Goal: Information Seeking & Learning: Learn about a topic

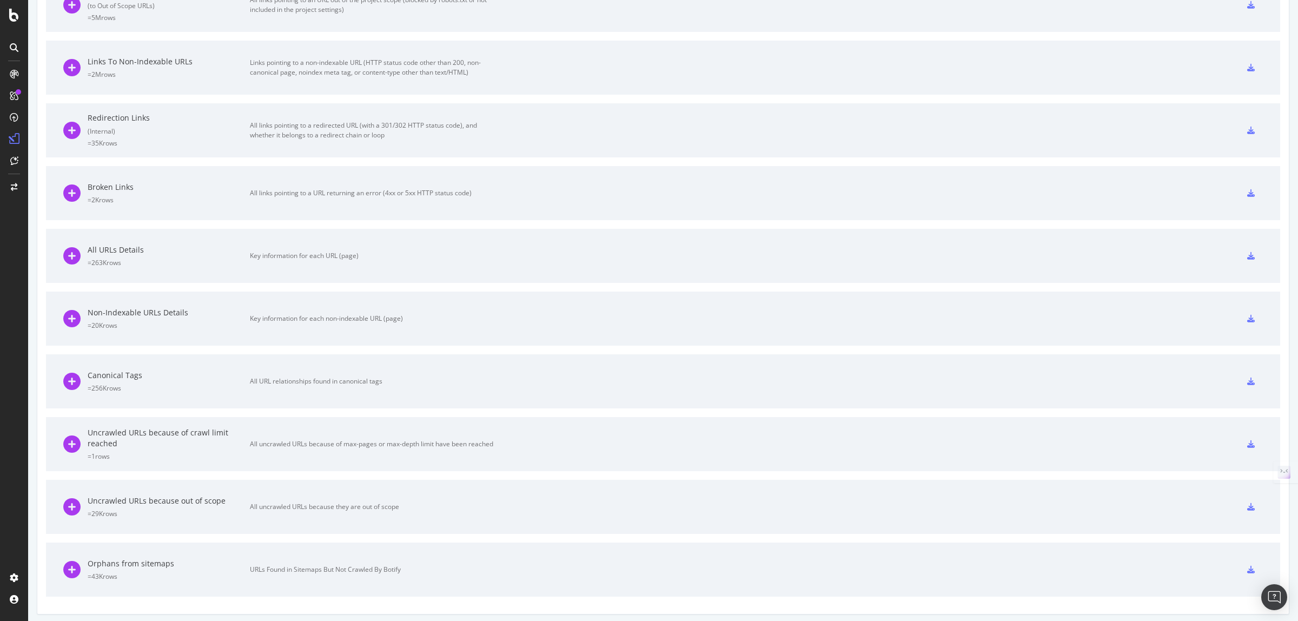
scroll to position [492, 0]
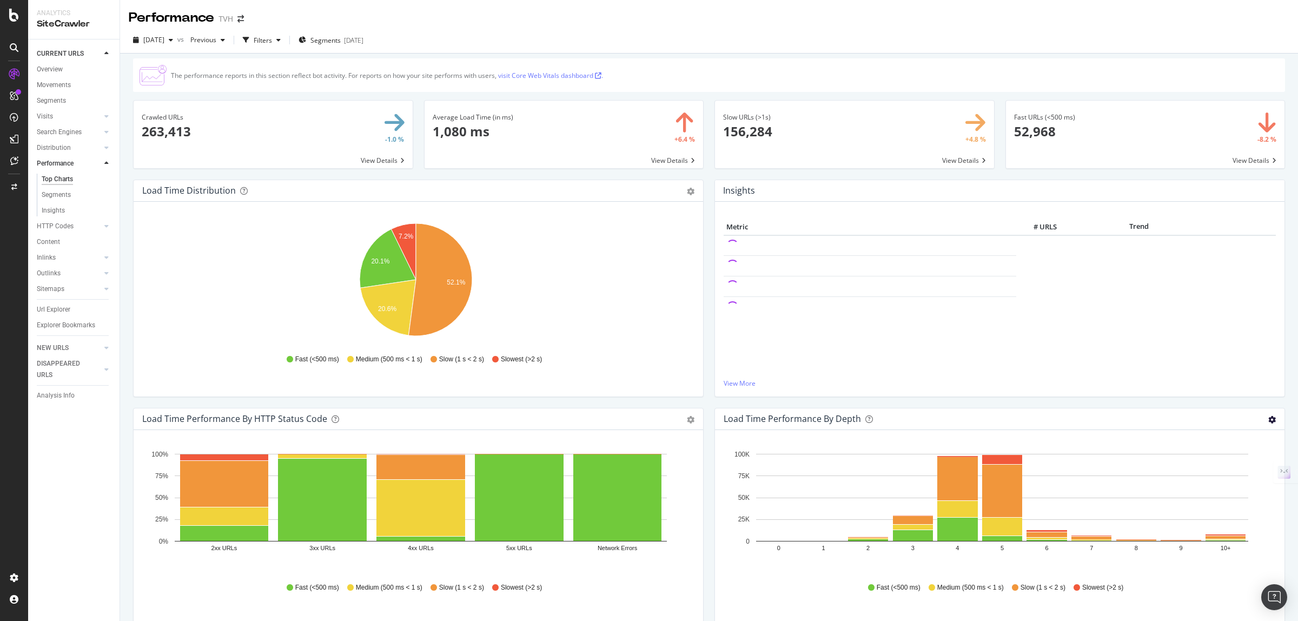
click at [1268, 419] on icon "gear" at bounding box center [1272, 420] width 8 height 8
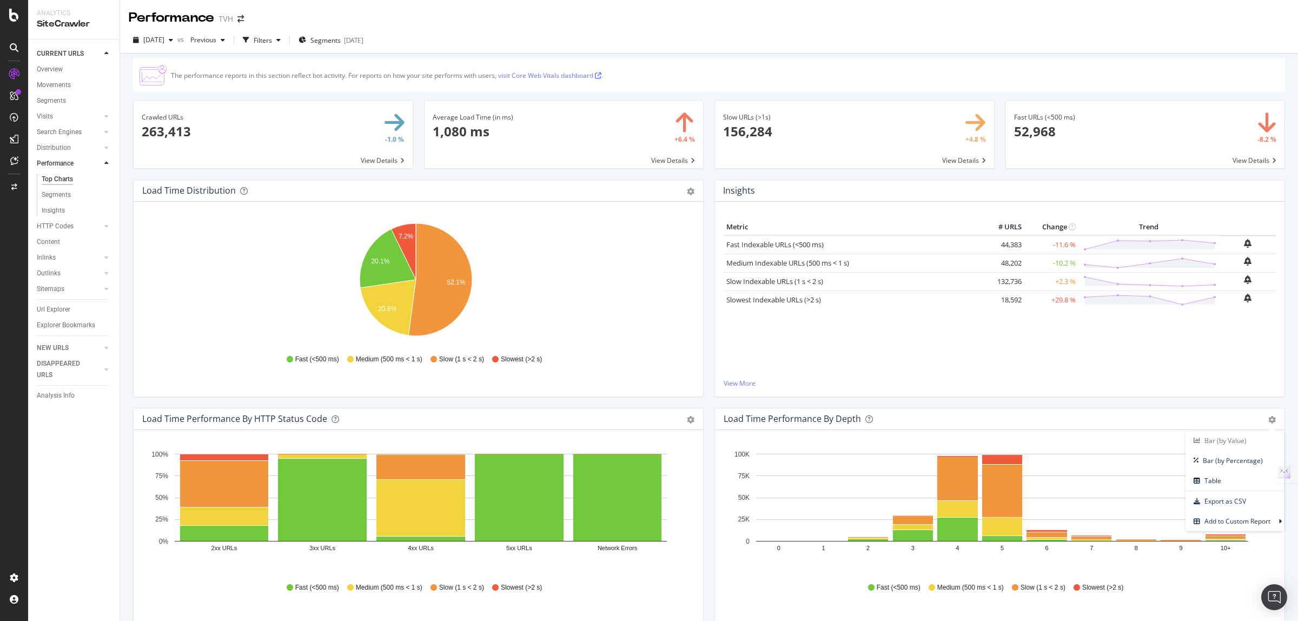
click at [1277, 403] on div "Insights Metric # URLS Change Trend Fast Indexable URLs (<500 ms) 44,383 -11.6 …" at bounding box center [999, 294] width 581 height 228
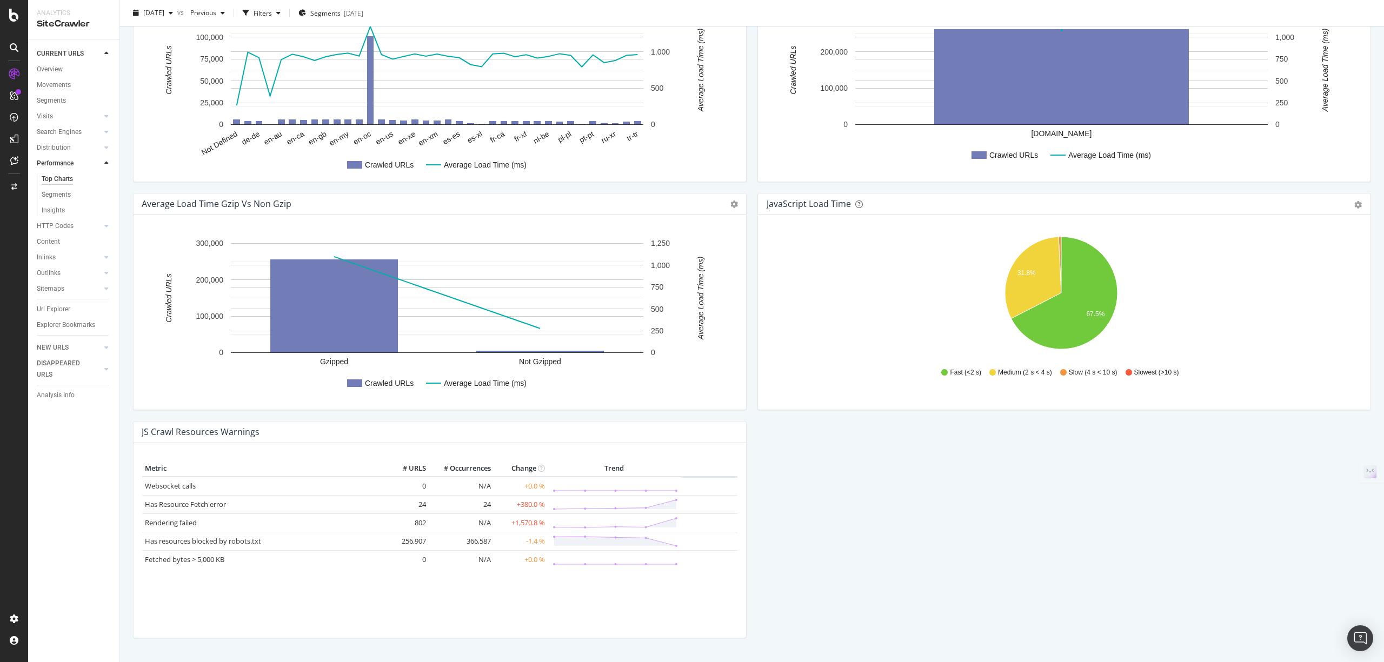
scroll to position [599, 0]
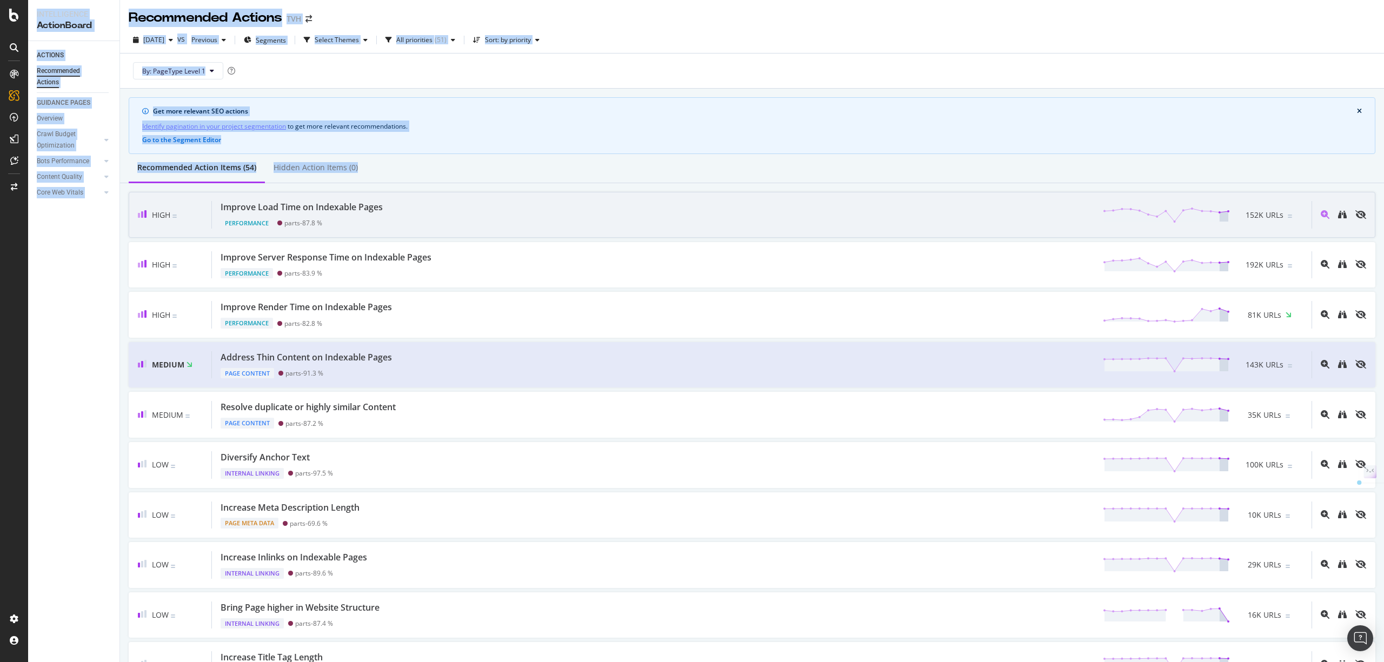
drag, startPoint x: 1314, startPoint y: 620, endPoint x: 130, endPoint y: 206, distance: 1254.3
